Goal: Communication & Community: Answer question/provide support

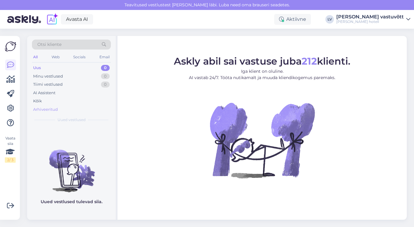
click at [46, 109] on div "Arhiveeritud" at bounding box center [45, 109] width 25 height 6
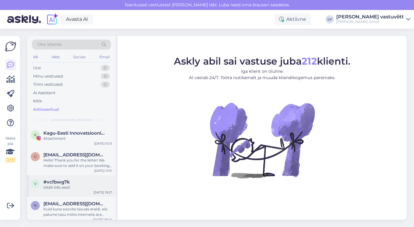
click at [71, 180] on div "#vcfbwg7k" at bounding box center [77, 181] width 69 height 5
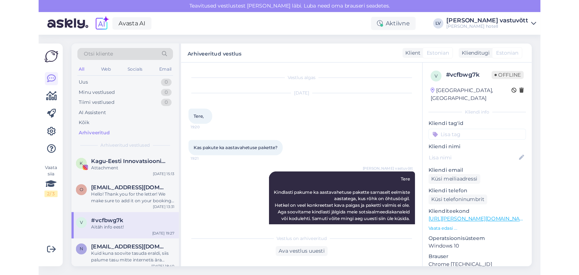
scroll to position [61, 0]
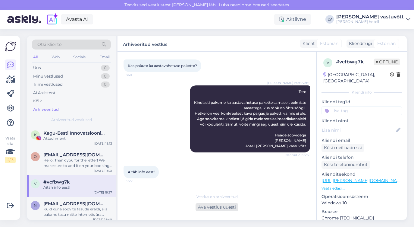
click at [208, 207] on div "Ava vestlus uuesti" at bounding box center [217, 207] width 43 height 8
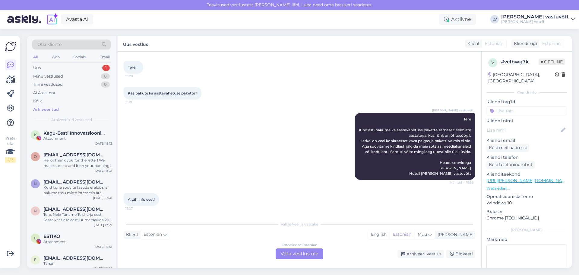
scroll to position [34, 0]
click at [285, 226] on div "Estonian to Estonian Võta vestlus üle" at bounding box center [300, 253] width 48 height 11
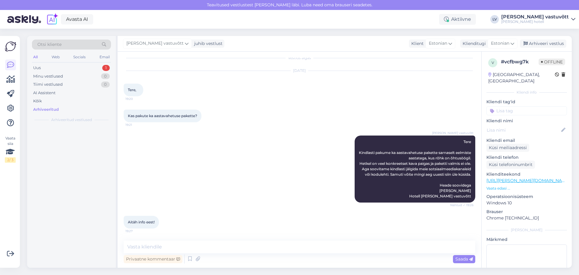
scroll to position [11, 0]
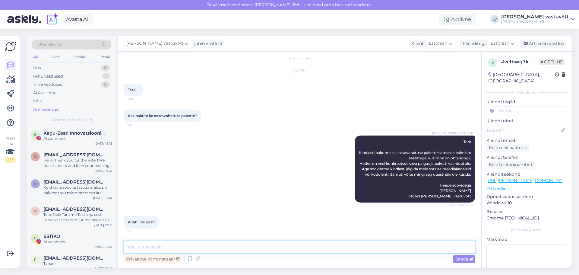
click at [195, 226] on textarea at bounding box center [299, 246] width 351 height 13
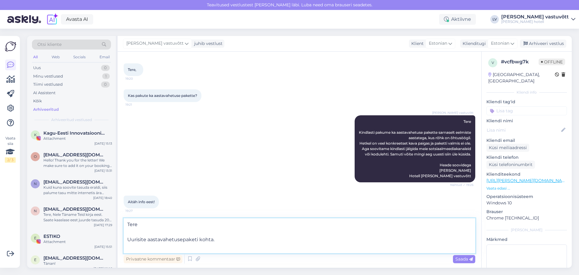
scroll to position [34, 0]
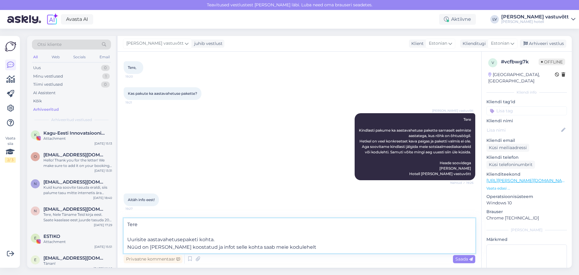
paste textarea "[URL][PERSON_NAME][DOMAIN_NAME]"
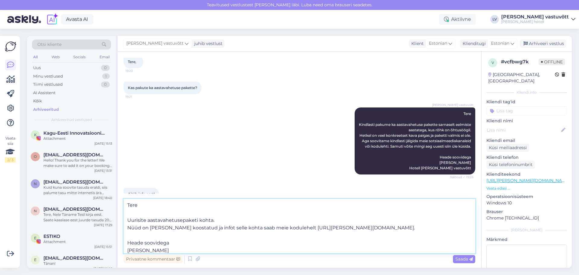
scroll to position [8, 0]
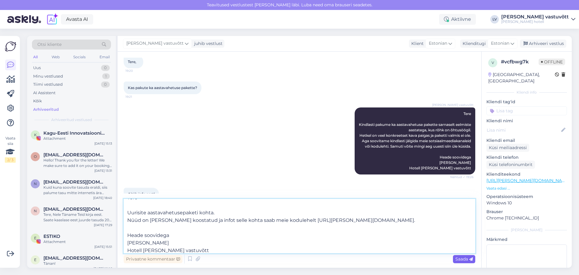
type textarea "Tere Uurisite aastavahetusepaketi kohta. Nüüd on [PERSON_NAME] koostatud ja inf…"
click at [414, 226] on span "Saada" at bounding box center [463, 258] width 17 height 5
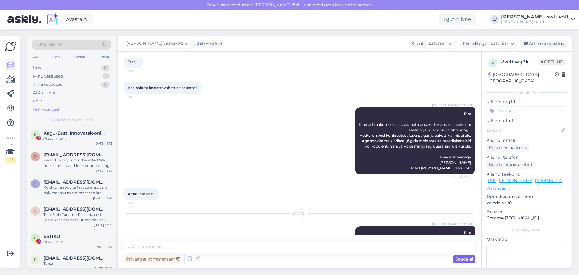
scroll to position [0, 0]
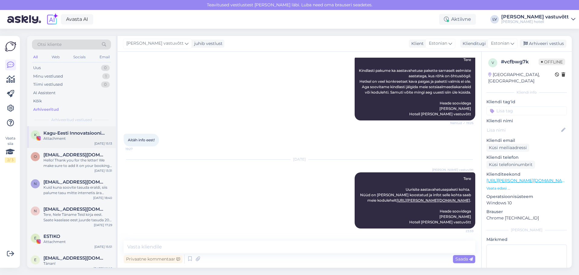
click at [77, 137] on div "Attachment" at bounding box center [77, 138] width 69 height 5
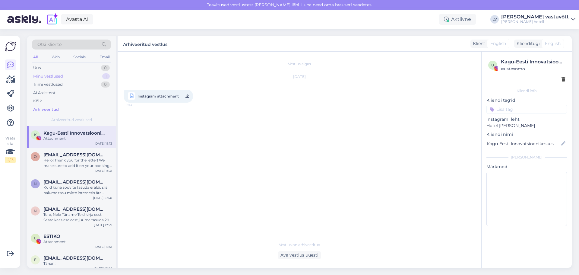
click at [87, 76] on div "Minu vestlused 1" at bounding box center [71, 76] width 79 height 8
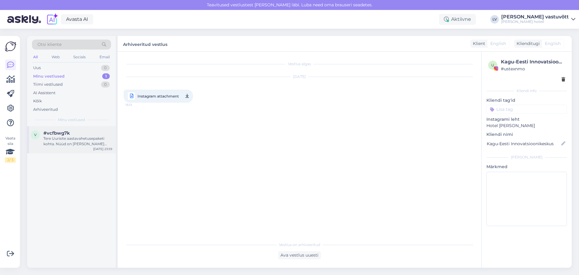
click at [88, 138] on div "Tere Uurisite aastavahetusepaketi kohta. Nüüd on [PERSON_NAME] koostatud ja inf…" at bounding box center [77, 141] width 69 height 11
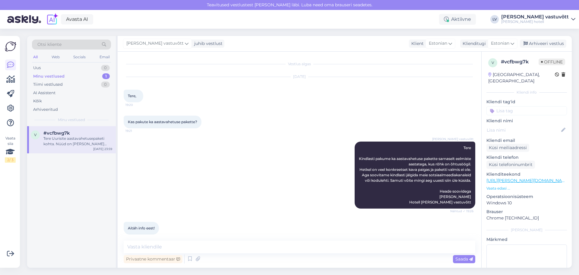
scroll to position [93, 0]
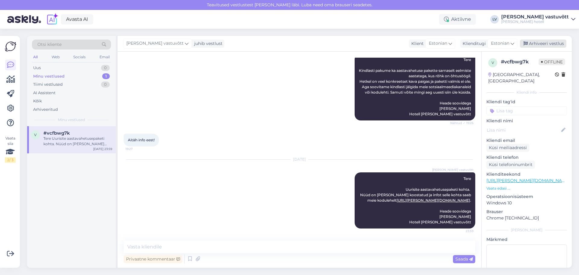
click at [414, 45] on div "Arhiveeri vestlus" at bounding box center [543, 43] width 46 height 8
